Goal: Information Seeking & Learning: Learn about a topic

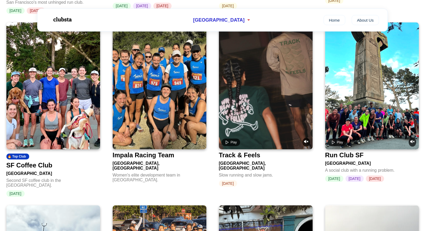
scroll to position [388, 0]
click at [41, 166] on div "SF Coffee Club" at bounding box center [29, 165] width 46 height 7
click at [357, 155] on div "Run Club SF" at bounding box center [344, 154] width 39 height 7
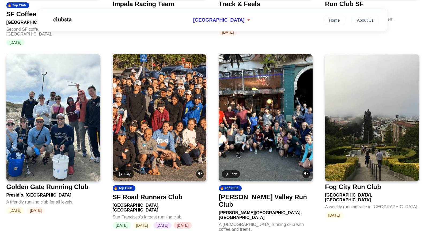
scroll to position [558, 0]
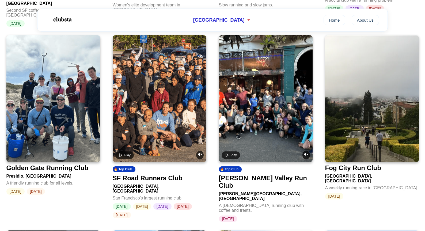
click at [158, 175] on div "SF Road Runners Club" at bounding box center [148, 178] width 70 height 7
click at [247, 175] on div "Noe Valley Run Club" at bounding box center [265, 182] width 92 height 15
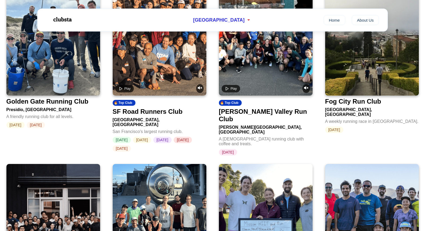
scroll to position [626, 0]
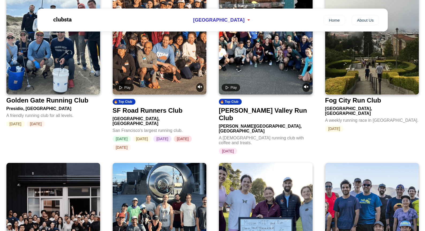
click at [372, 98] on div "Fog City Run Club" at bounding box center [353, 100] width 56 height 7
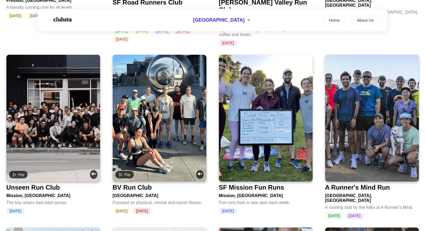
scroll to position [735, 0]
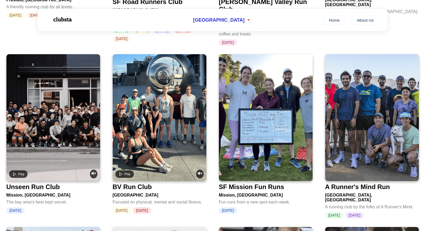
click at [264, 184] on div "SF Mission Fun Runs" at bounding box center [251, 187] width 65 height 7
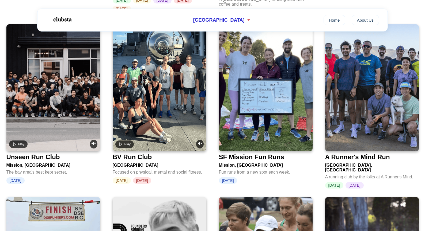
scroll to position [765, 0]
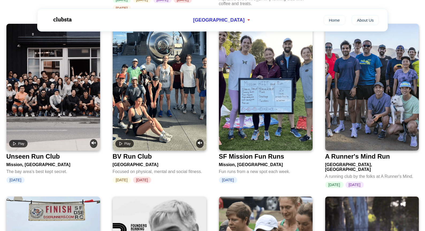
click at [132, 153] on div "BV Run Club" at bounding box center [132, 156] width 39 height 7
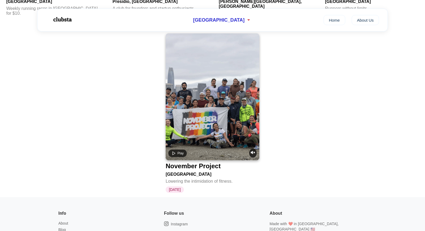
scroll to position [1103, 0]
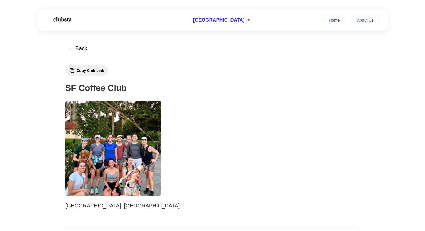
click at [127, 134] on img at bounding box center [113, 149] width 96 height 96
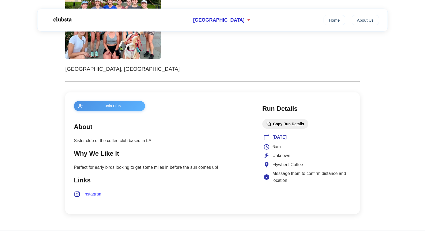
scroll to position [139, 0]
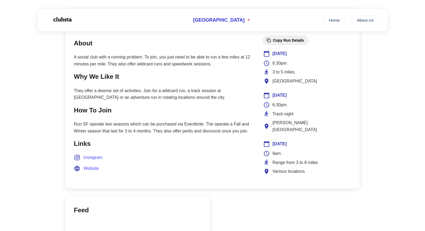
scroll to position [220, 0]
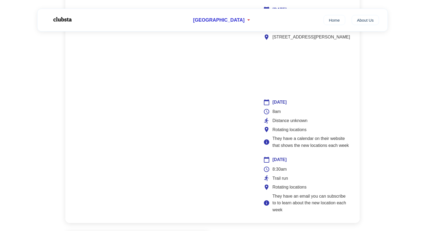
scroll to position [450, 0]
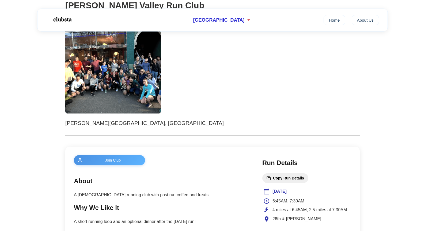
scroll to position [62, 0]
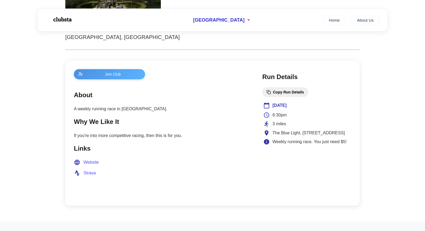
scroll to position [169, 0]
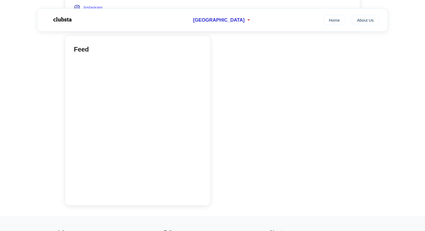
scroll to position [382, 0]
